Goal: Check status: Check status

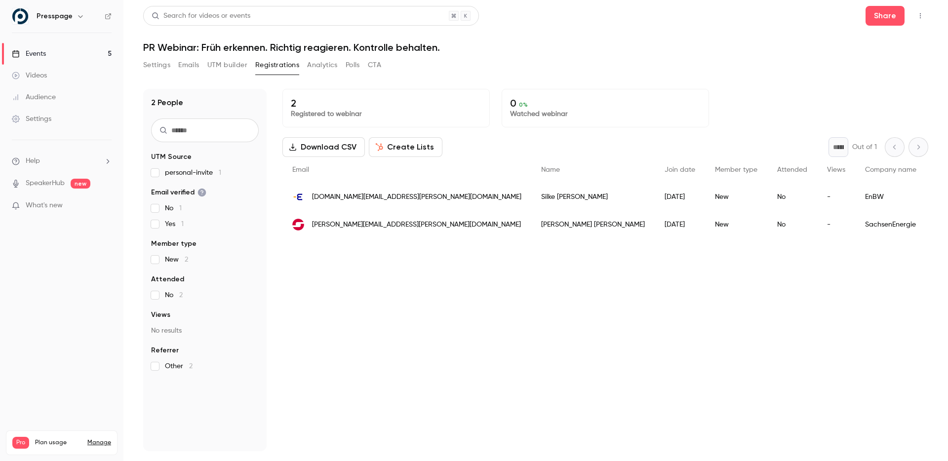
click at [432, 290] on div "2 Registered to webinar 0 0 % Watched webinar Download CSV Create Lists * Out o…" at bounding box center [605, 270] width 646 height 362
click at [427, 316] on div "2 Registered to webinar 0 0 % Watched webinar Download CSV Create Lists * Out o…" at bounding box center [605, 270] width 646 height 362
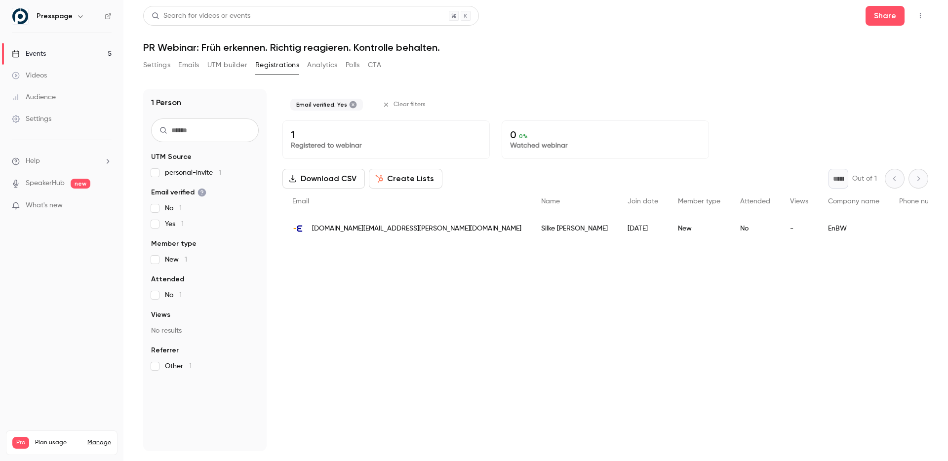
click at [157, 219] on label "Yes 1" at bounding box center [205, 224] width 108 height 10
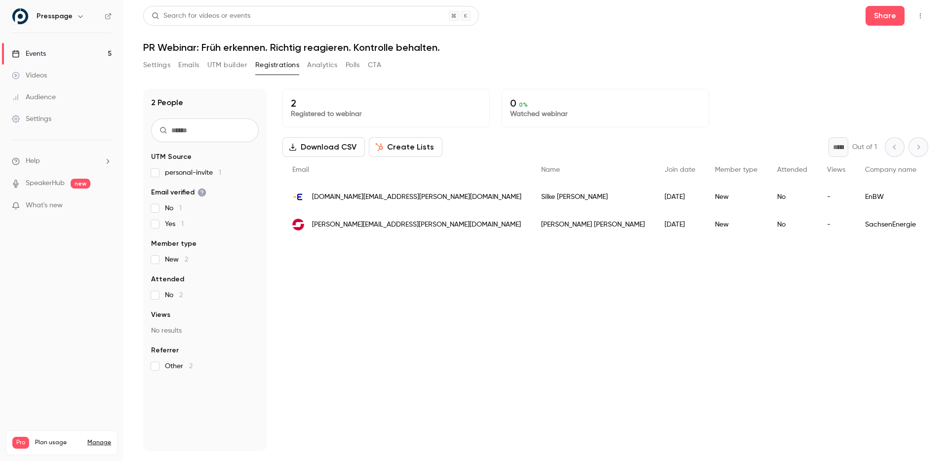
click at [570, 352] on div "2 Registered to webinar 0 0 % Watched webinar Download CSV Create Lists * Out o…" at bounding box center [605, 270] width 646 height 362
click at [540, 302] on div "2 Registered to webinar 0 0 % Watched webinar Download CSV Create Lists * Out o…" at bounding box center [605, 270] width 646 height 362
